Goal: Transaction & Acquisition: Purchase product/service

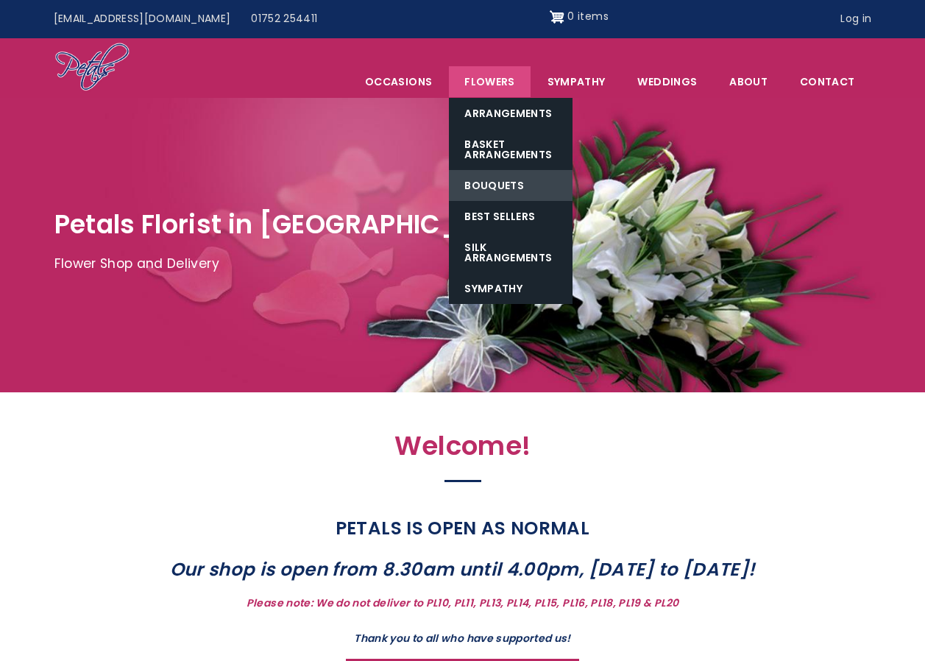
click at [500, 193] on link "Bouquets" at bounding box center [511, 185] width 124 height 31
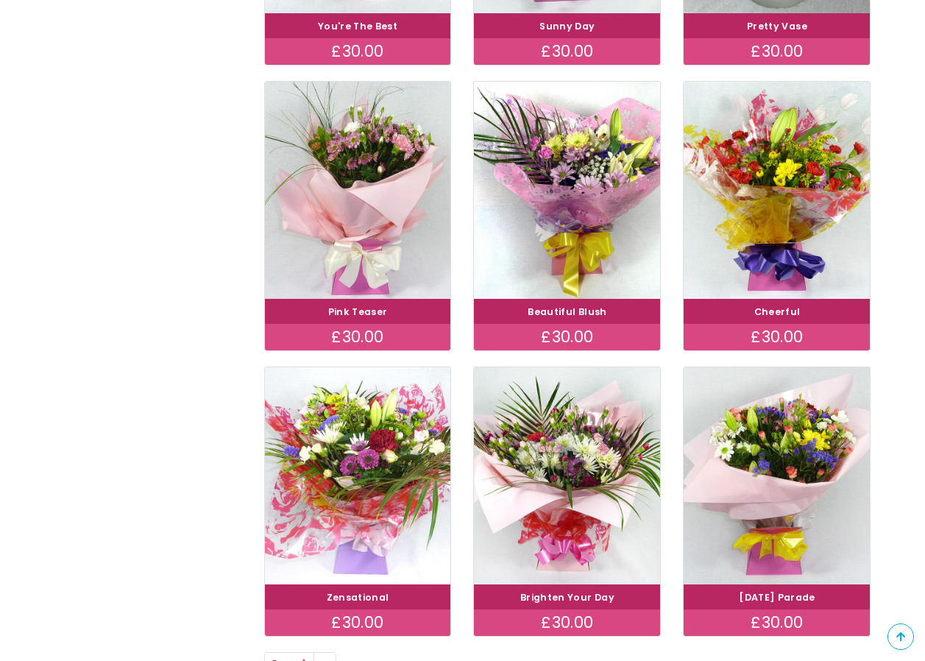
scroll to position [809, 0]
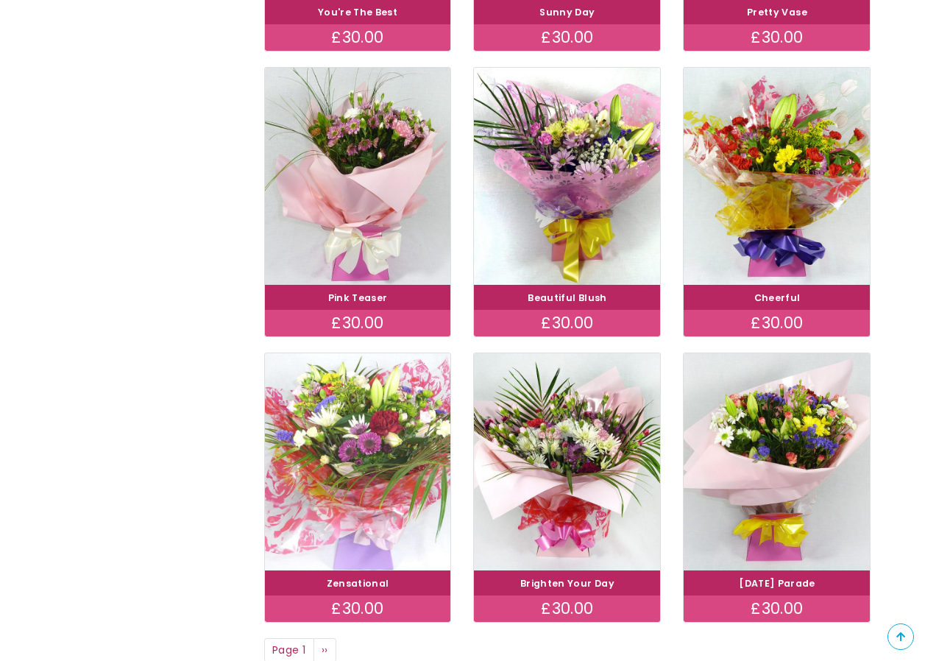
click at [377, 491] on img at bounding box center [357, 461] width 209 height 242
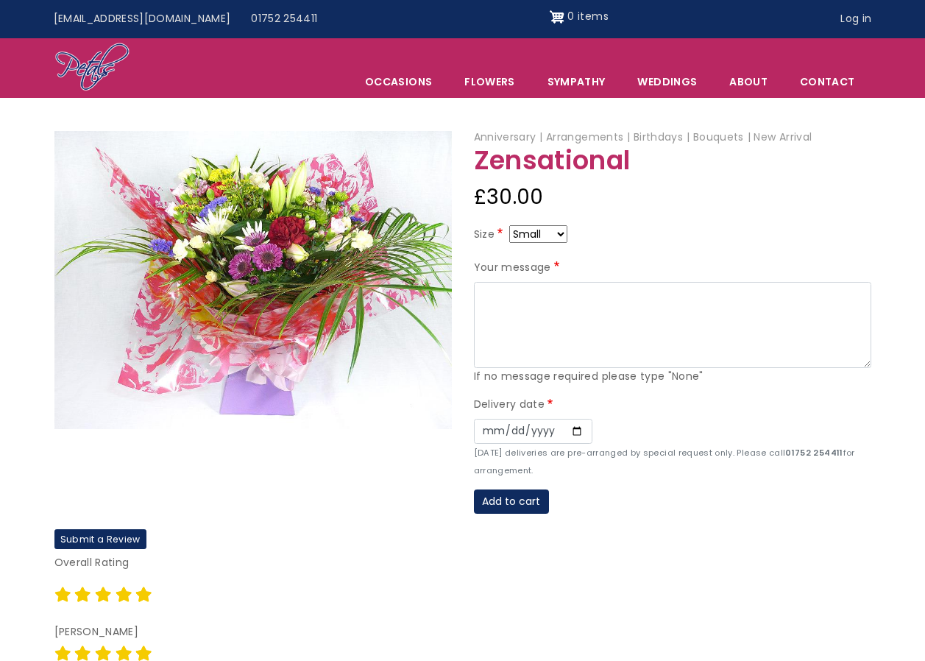
click at [564, 238] on select "Small Medium Large" at bounding box center [538, 234] width 58 height 18
select select "9"
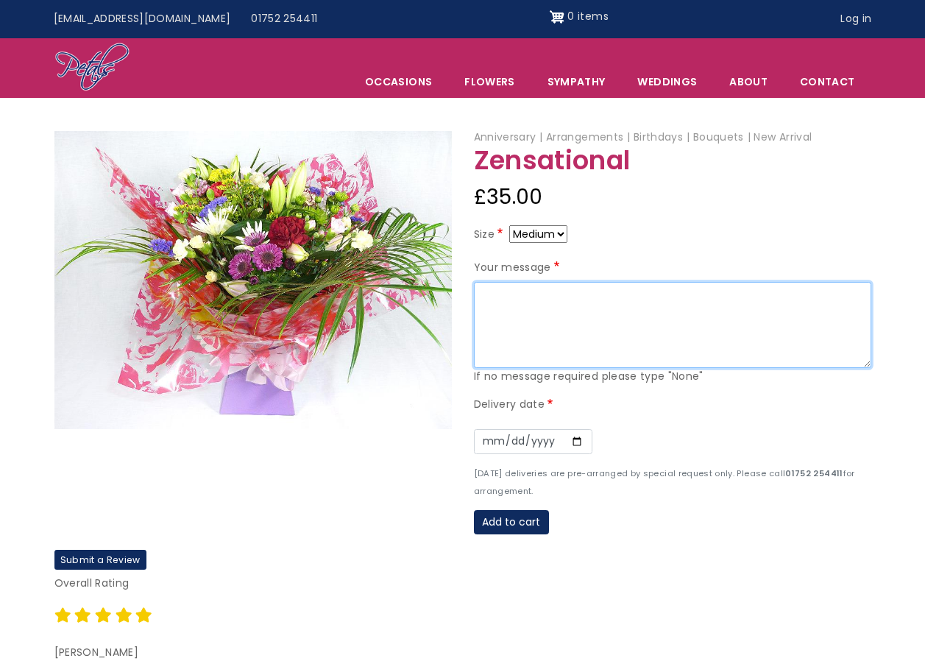
drag, startPoint x: 517, startPoint y: 313, endPoint x: 526, endPoint y: 311, distance: 9.7
click at [517, 313] on textarea "Your message" at bounding box center [672, 325] width 397 height 87
click at [638, 289] on textarea "Happy 40th Birthday Kate. Love from Everyone at Peverell Park Surgery xx" at bounding box center [672, 325] width 397 height 87
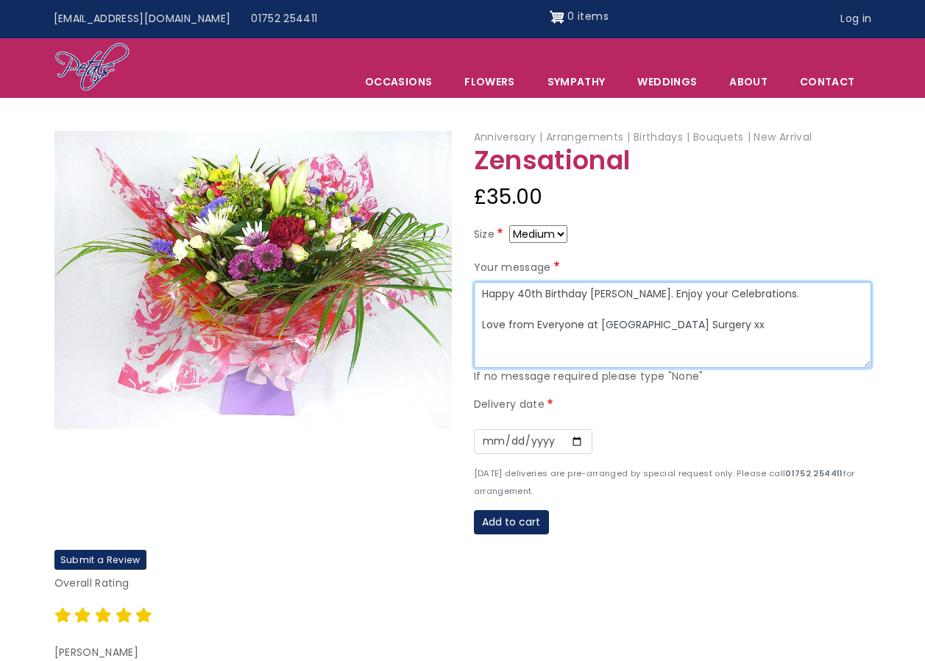
type textarea "Happy 40th Birthday Kate. Enjoy your Celebrations. Love from Everyone at Pevere…"
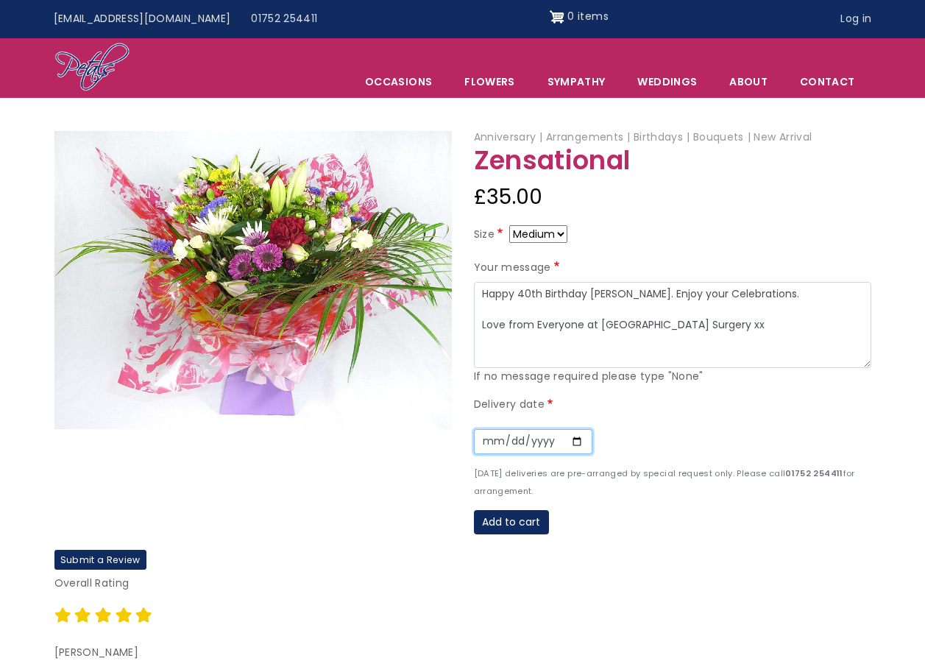
click at [578, 439] on input "Date" at bounding box center [533, 441] width 118 height 25
type input "2025-09-02"
click at [529, 520] on button "Add to cart" at bounding box center [511, 522] width 75 height 25
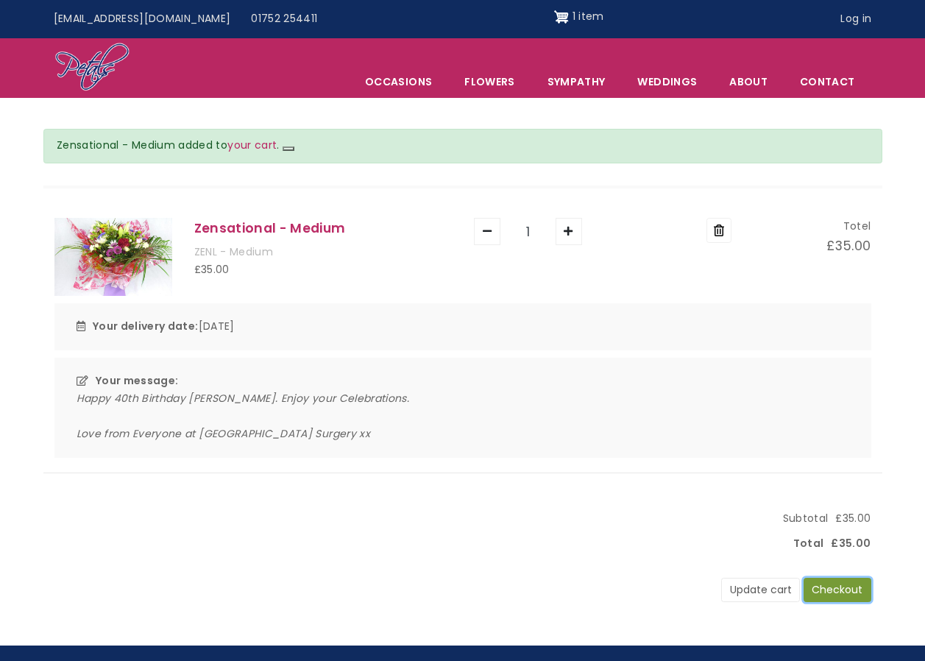
click at [837, 587] on button "Checkout" at bounding box center [838, 590] width 68 height 25
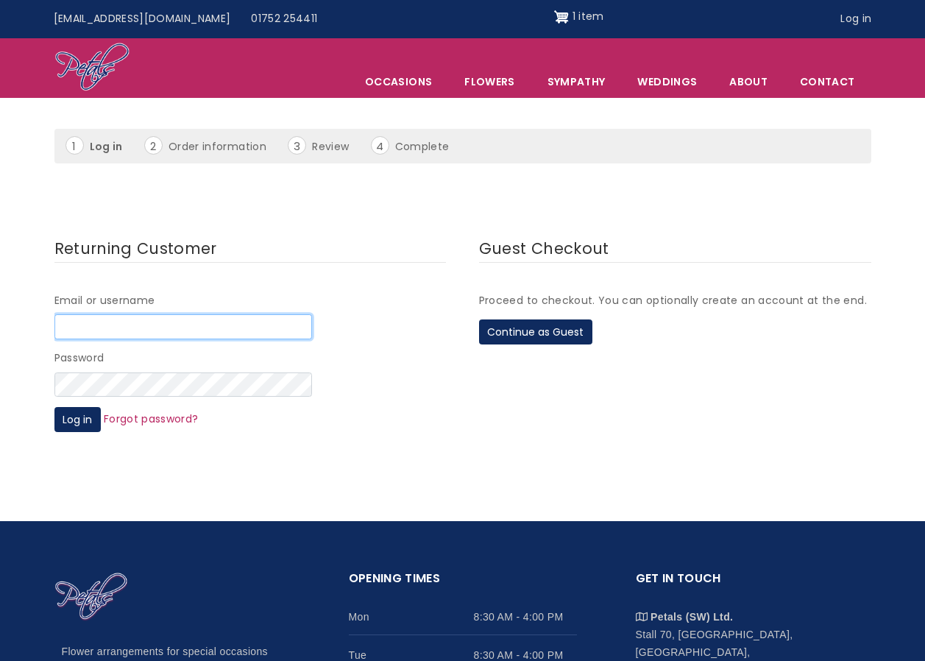
click at [67, 330] on input "Email or username" at bounding box center [183, 326] width 258 height 25
type input "kerry.heveran@nhs.net"
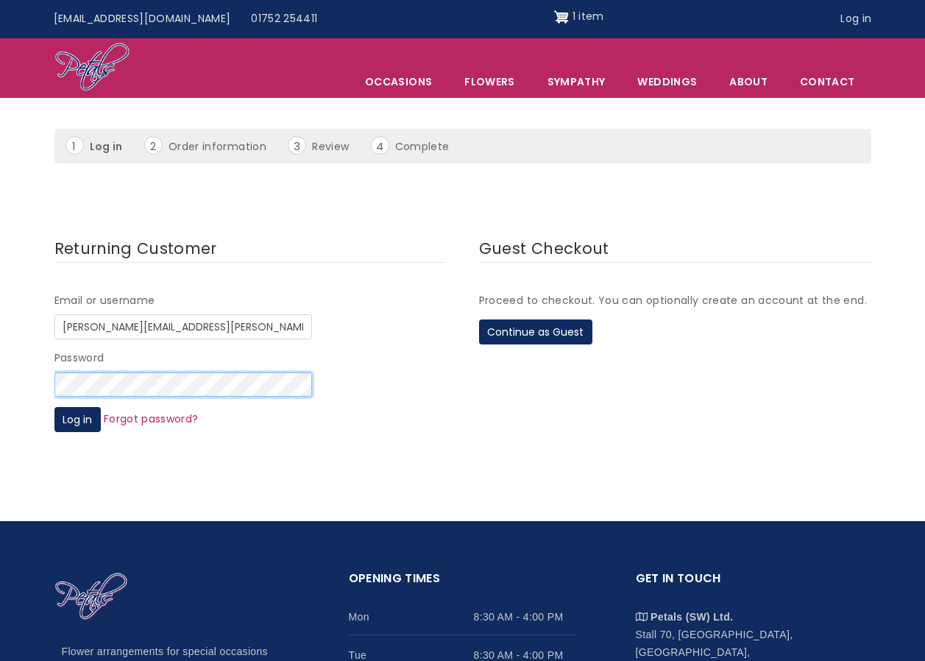
click at [54, 407] on button "Log in" at bounding box center [77, 419] width 46 height 25
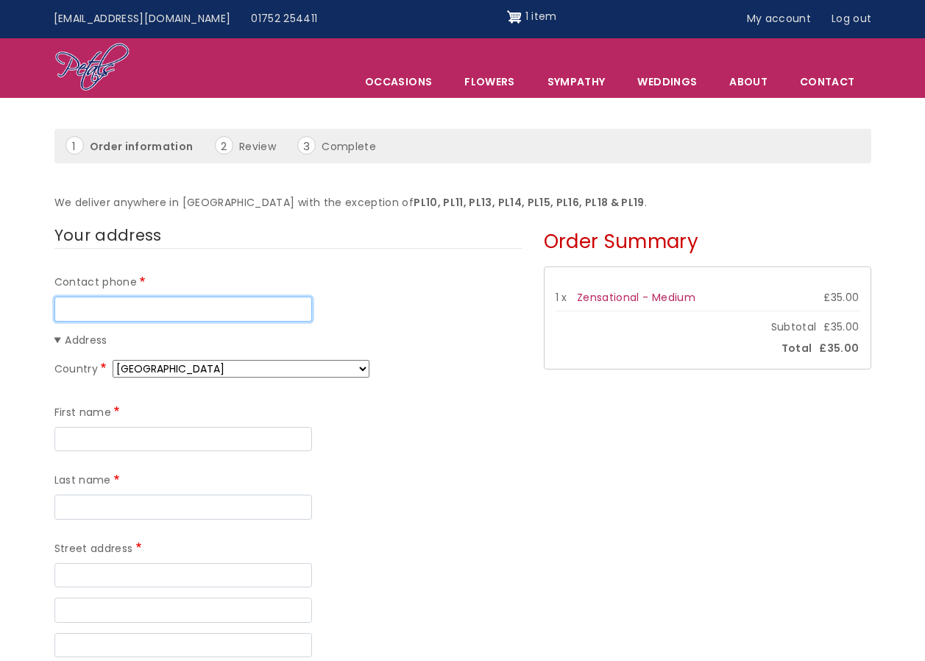
click at [135, 308] on input "Contact phone" at bounding box center [183, 309] width 258 height 25
type input "01752796903"
type input "Kerry"
type input "Heveran"
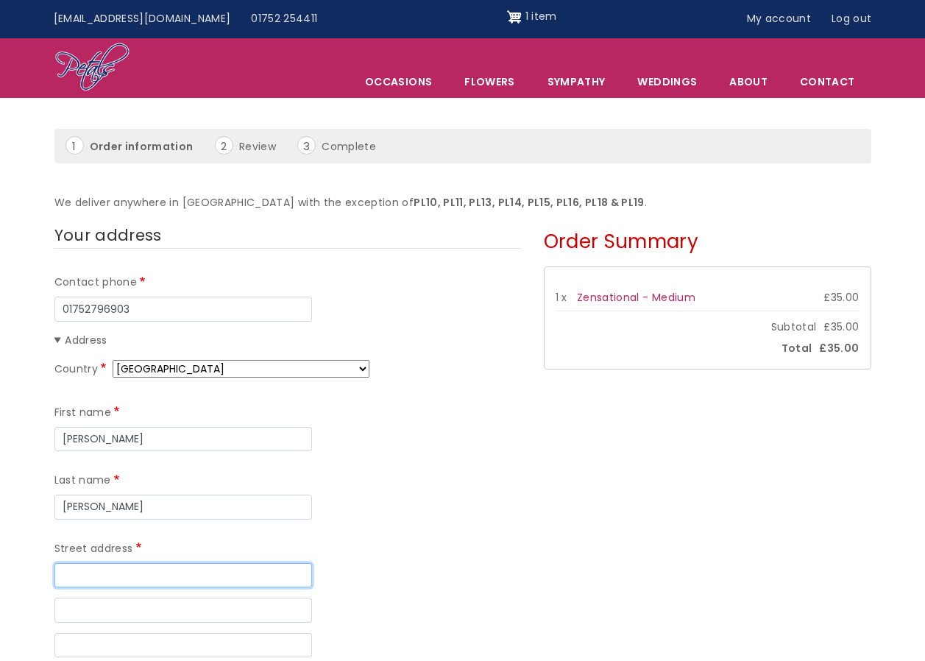
type input "Peverell Park Surgery"
type input "162, Outland Road"
type input "Practice Member"
type input "PL2 3PX"
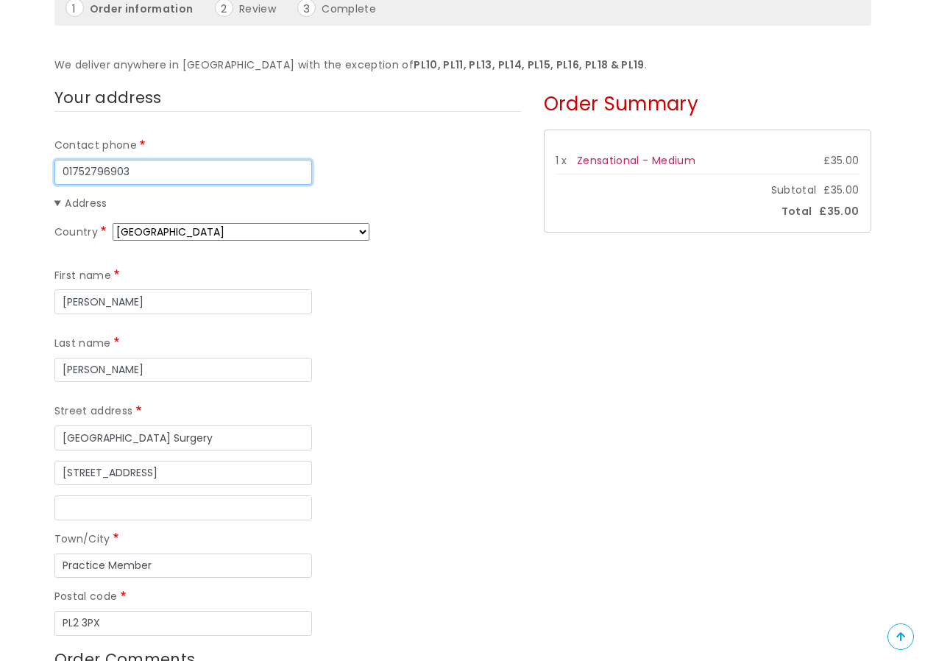
scroll to position [221, 0]
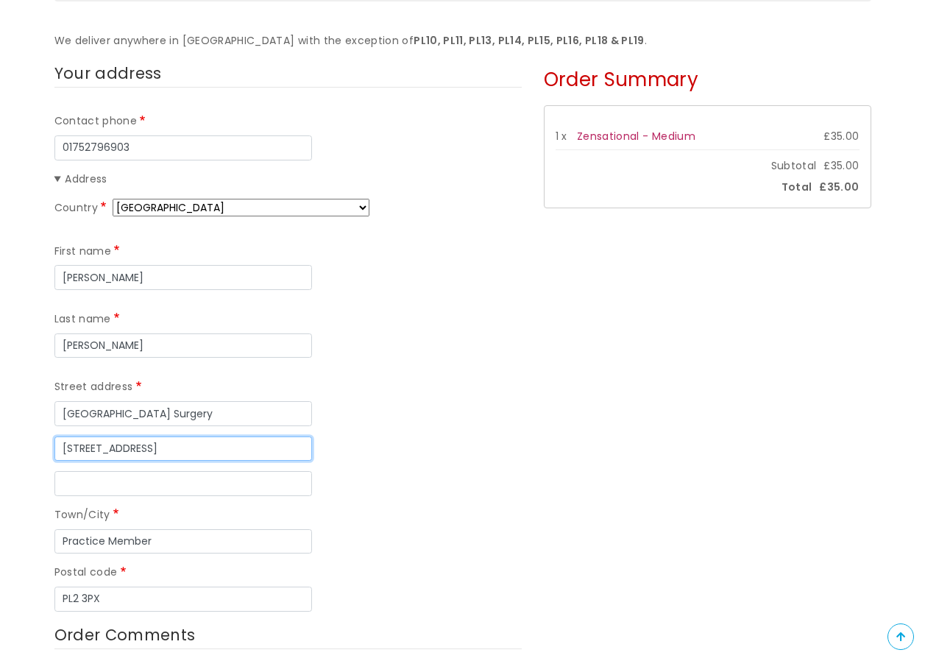
drag, startPoint x: 61, startPoint y: 380, endPoint x: 71, endPoint y: 380, distance: 10.3
click at [63, 436] on input "162, Outland Road" at bounding box center [183, 448] width 258 height 25
drag, startPoint x: 295, startPoint y: 381, endPoint x: 200, endPoint y: 379, distance: 95.0
click at [200, 436] on input "The Stables Pounds House 162, Outland Road" at bounding box center [183, 448] width 258 height 25
type input "The Stables Pounds House"
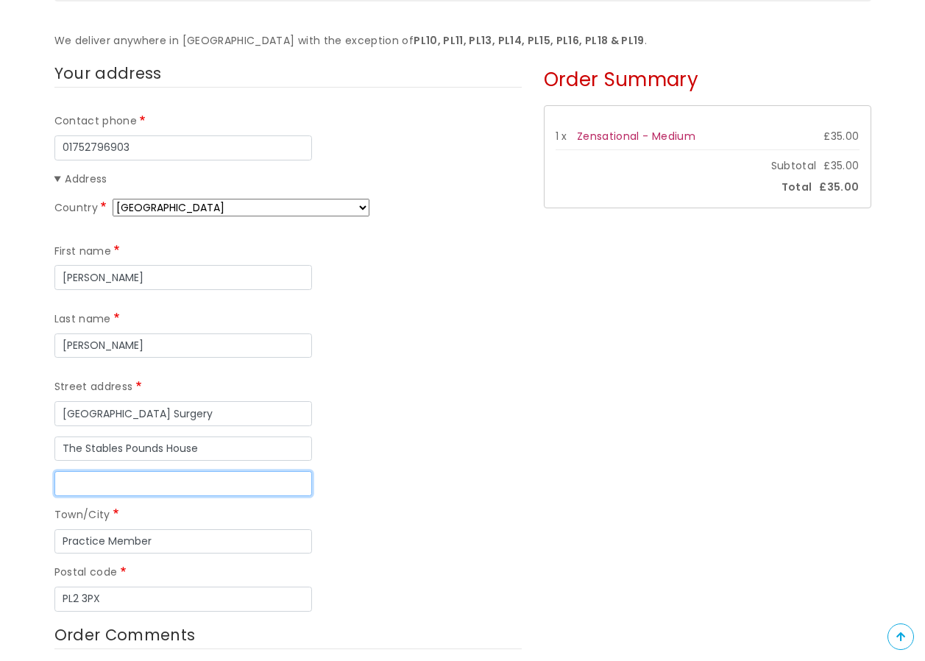
click at [67, 471] on input "Street address line 3" at bounding box center [183, 483] width 258 height 25
paste input "162, Outland Road"
type input "162, Outland Road"
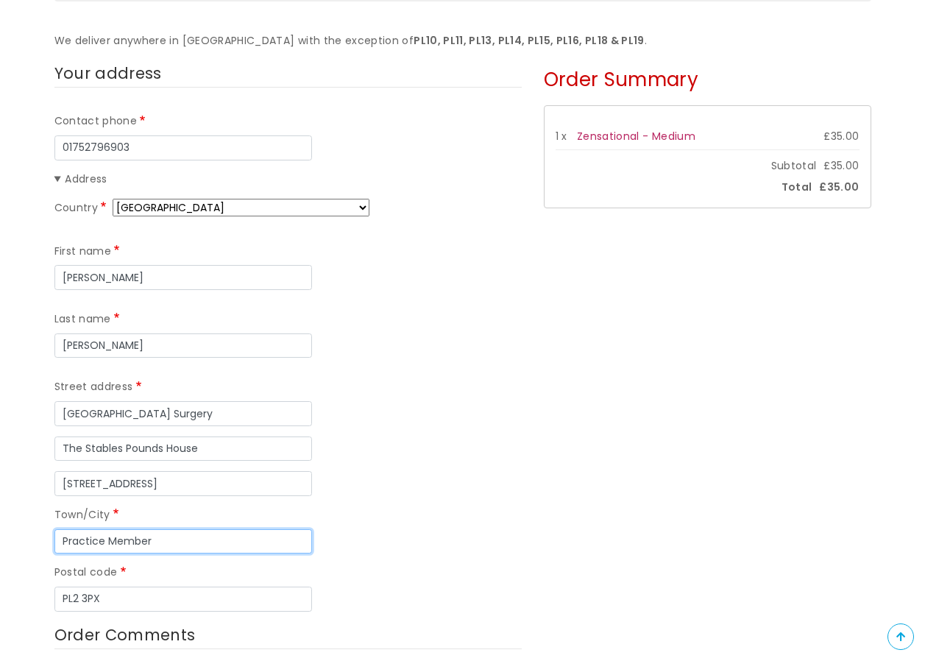
drag, startPoint x: 155, startPoint y: 472, endPoint x: -20, endPoint y: 467, distance: 174.5
type input "Plymouth"
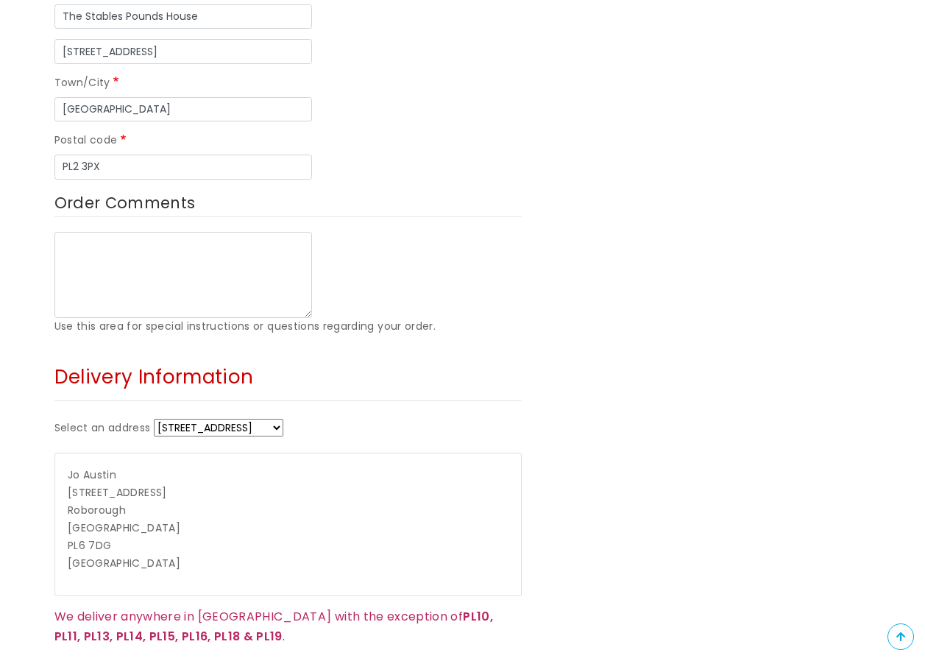
scroll to position [662, 0]
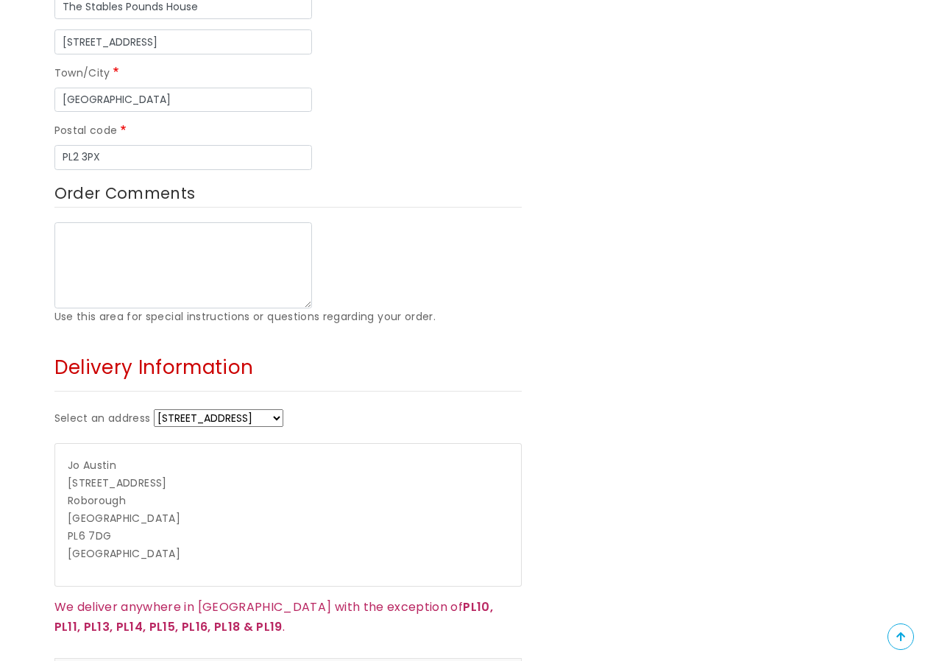
click at [263, 347] on fieldset "Delivery Information Select an address 22 Hessary Drive + Enter a new address J…" at bounding box center [287, 497] width 467 height 301
click at [279, 409] on select "22 Hessary Drive + Enter a new address" at bounding box center [219, 418] width 130 height 18
select select "_new"
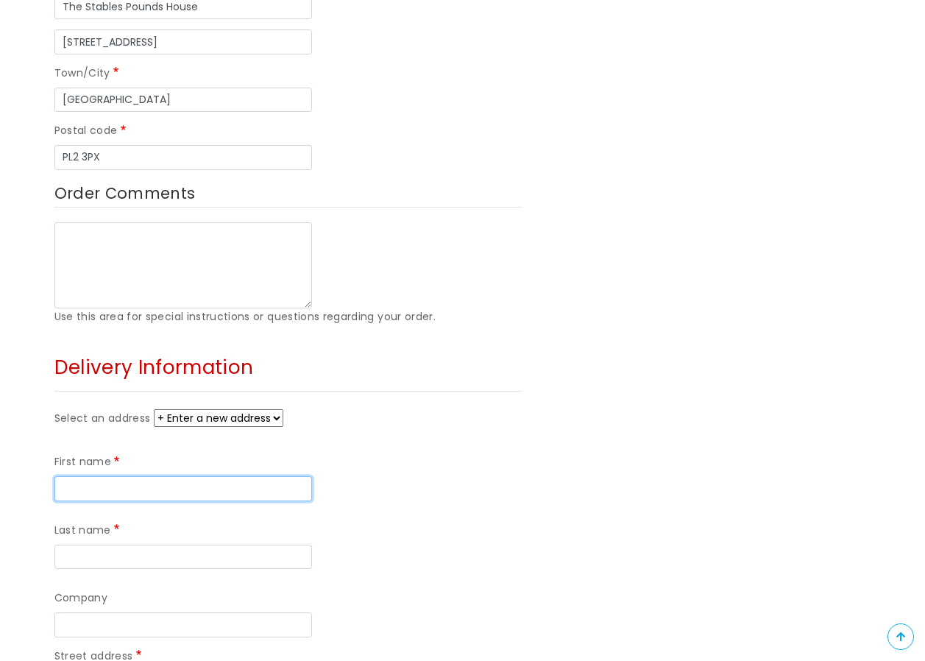
click at [88, 476] on input "First name" at bounding box center [183, 488] width 258 height 25
type input "Kate"
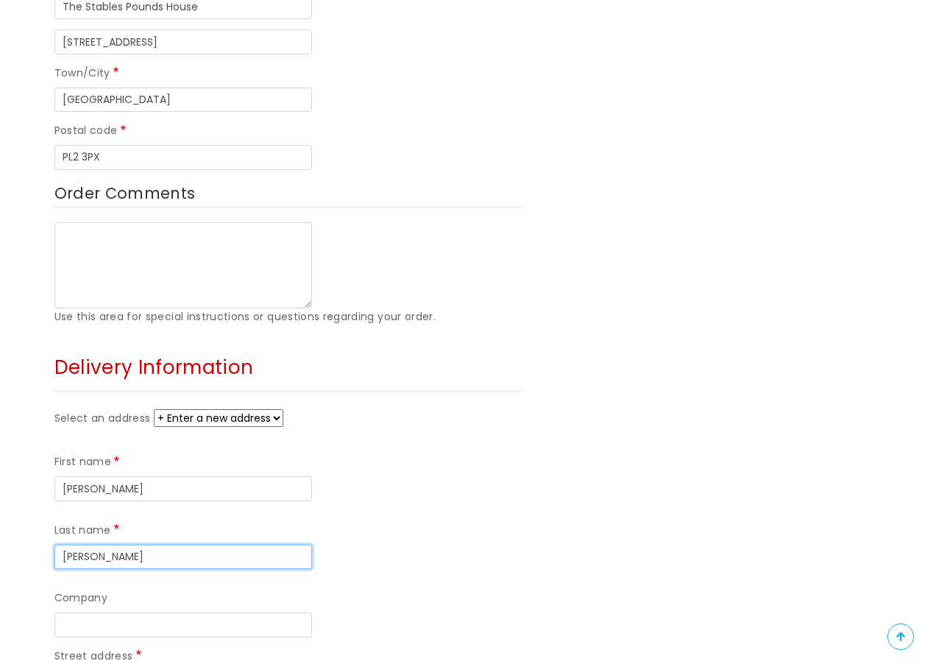
type input "Smith"
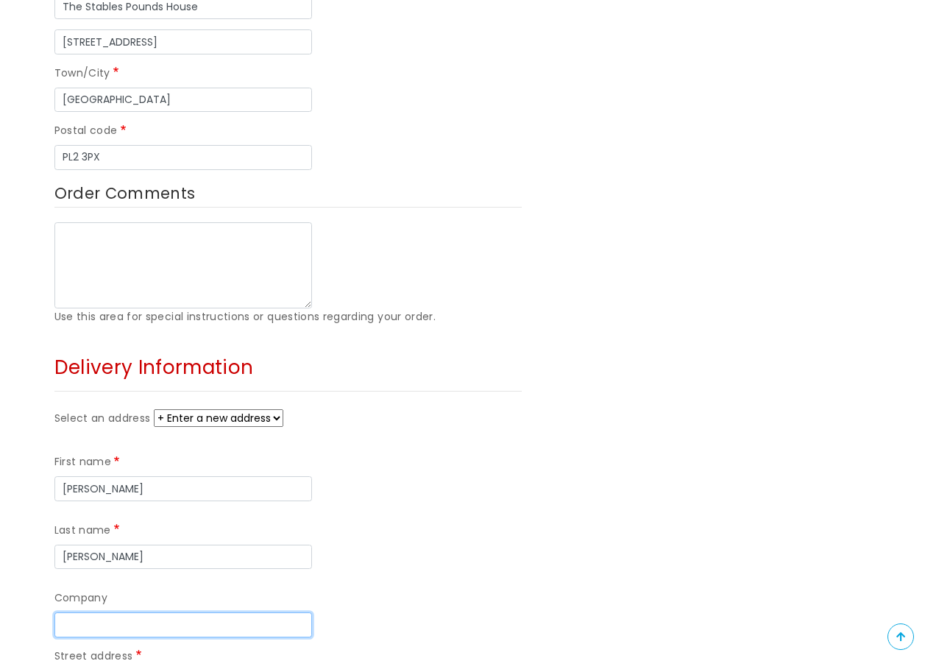
click at [60, 612] on input "Company" at bounding box center [183, 624] width 258 height 25
type input "Peverell"
type input "Peverell Park Surgery"
type input "The Stables, Pounds House, 162 Outland Road"
type input "Plymouth"
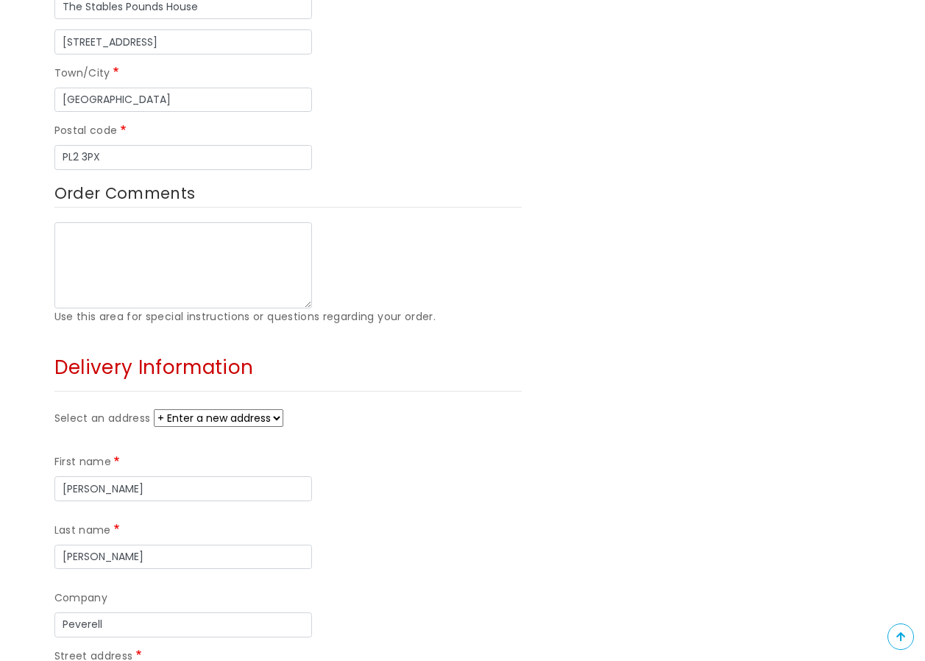
type input "PL2 3PX"
click at [490, 648] on div "Street address Peverell Park Surgery" at bounding box center [287, 671] width 467 height 47
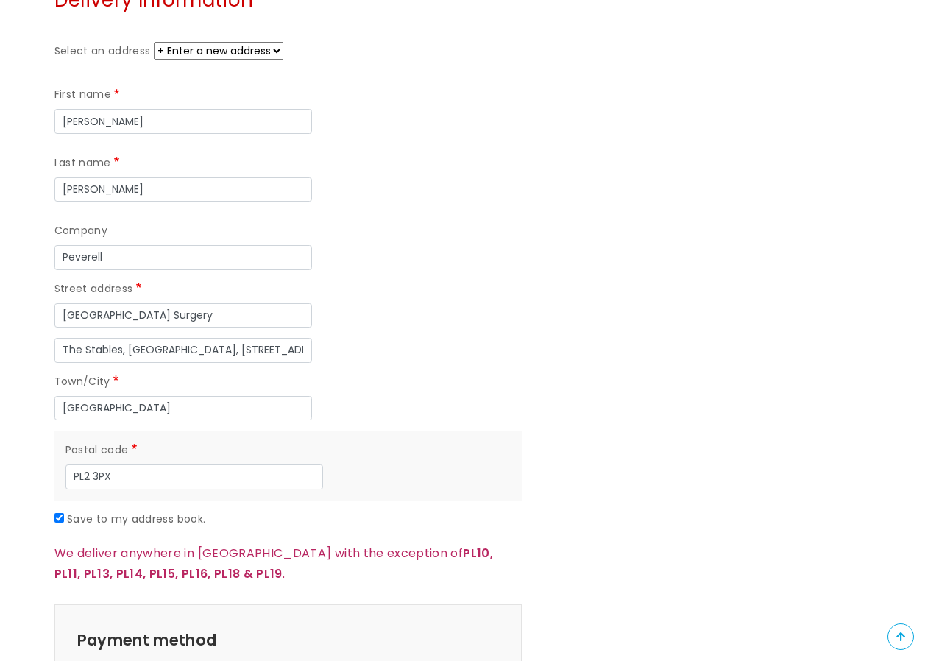
scroll to position [1030, 0]
click at [57, 512] on input "Save to my address book." at bounding box center [59, 517] width 10 height 10
checkbox input "false"
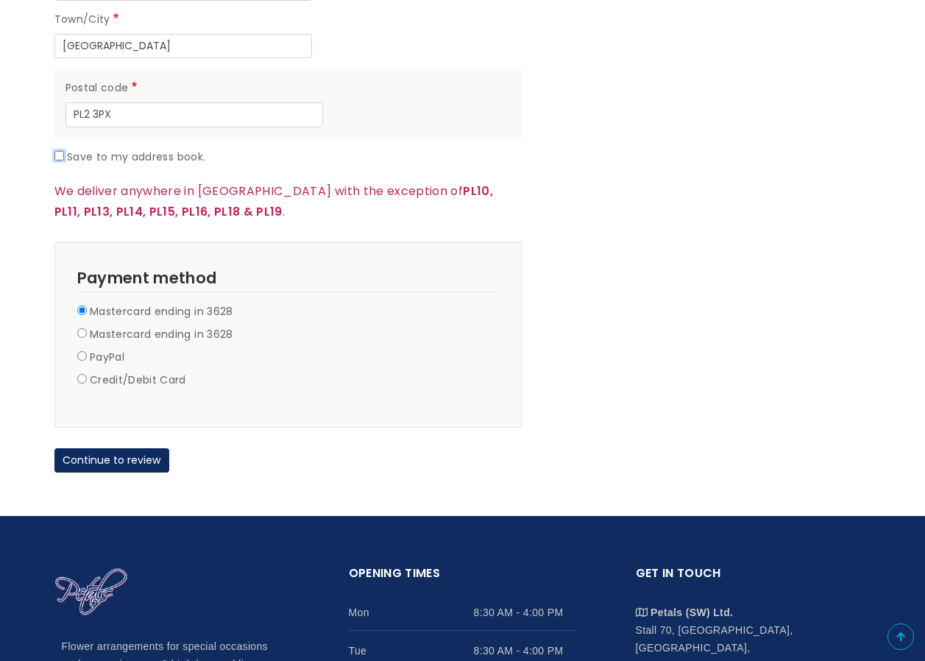
scroll to position [1398, 0]
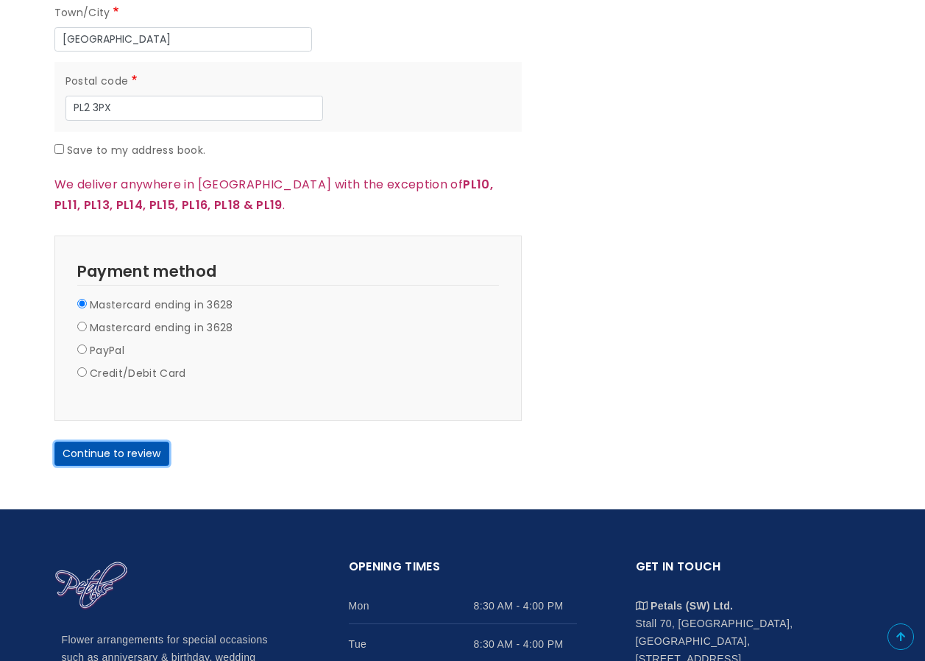
click at [115, 442] on button "Continue to review" at bounding box center [111, 454] width 115 height 25
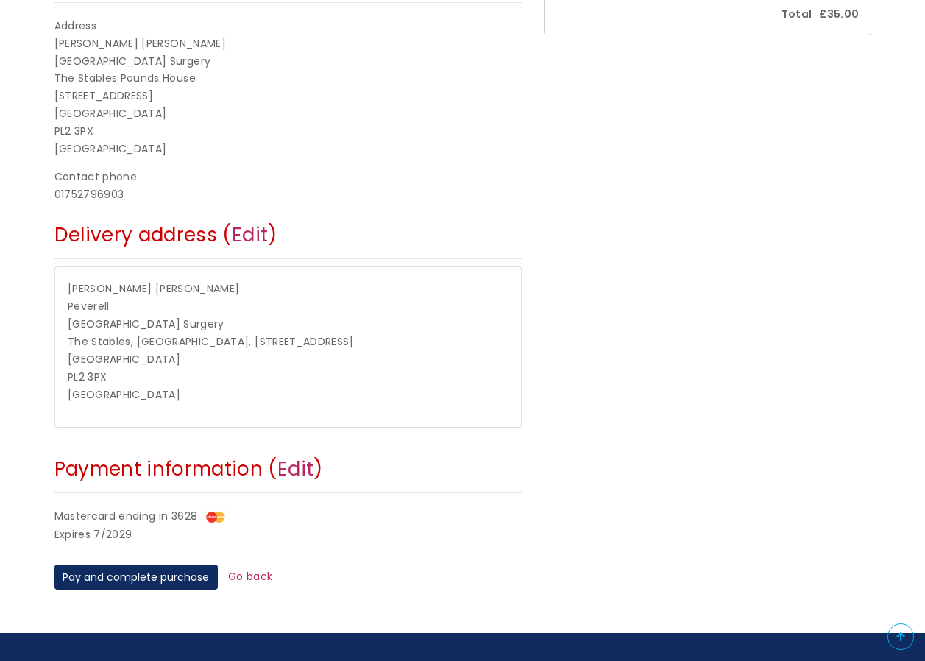
scroll to position [515, 0]
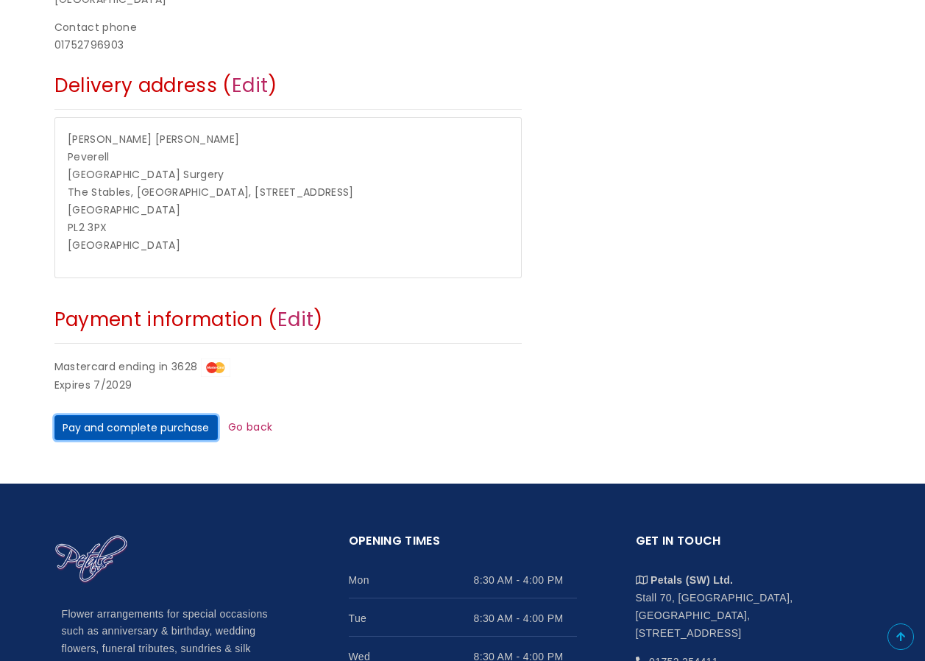
click at [149, 425] on button "Pay and complete purchase" at bounding box center [135, 427] width 163 height 25
